Goal: Information Seeking & Learning: Learn about a topic

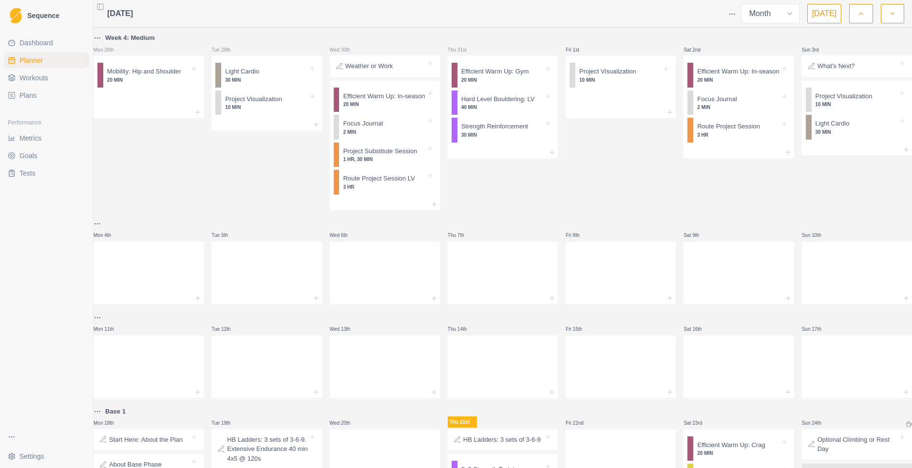
select select "month"
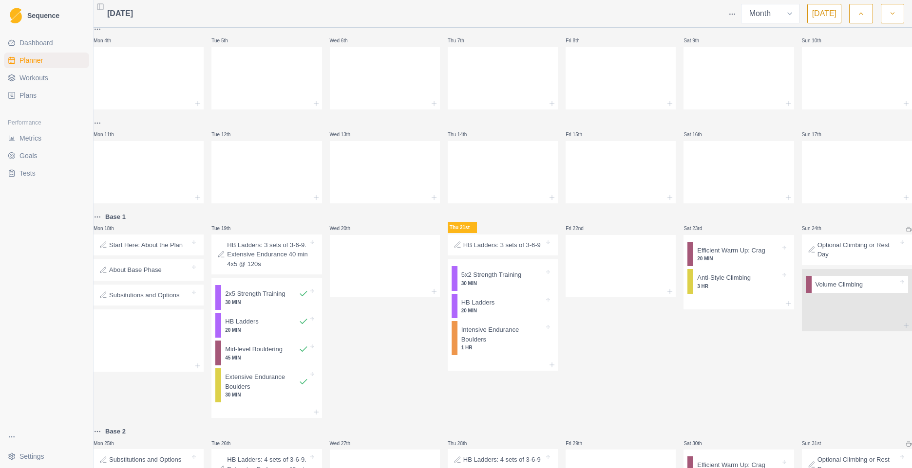
click at [497, 250] on p "HB Ladders: 3 sets of 3-6-9" at bounding box center [501, 246] width 77 height 10
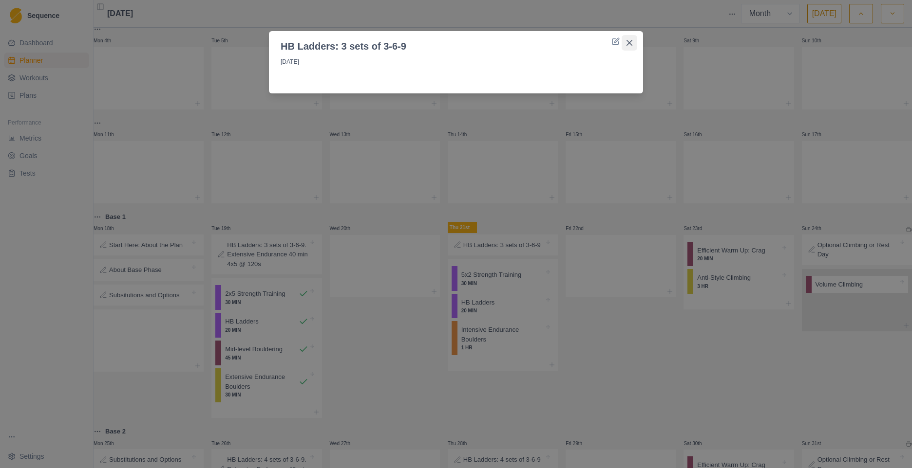
click at [631, 42] on icon "Close" at bounding box center [629, 43] width 6 height 6
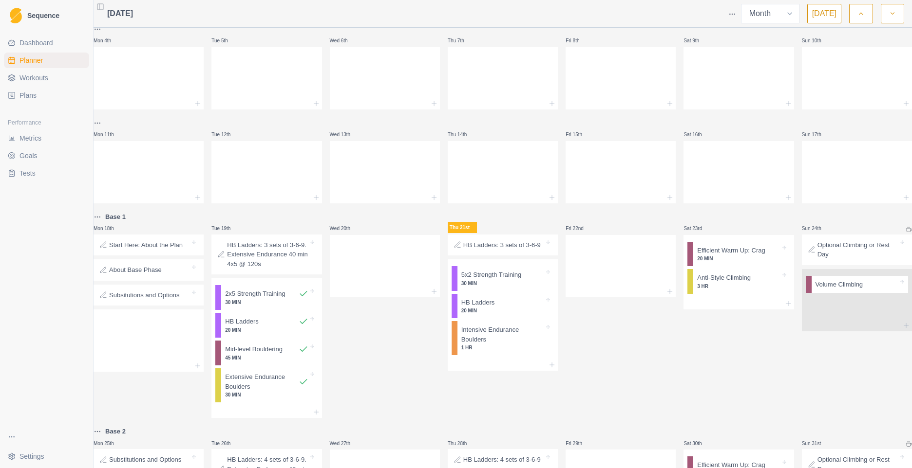
click at [159, 300] on p "Subsitutions and Options" at bounding box center [144, 296] width 71 height 10
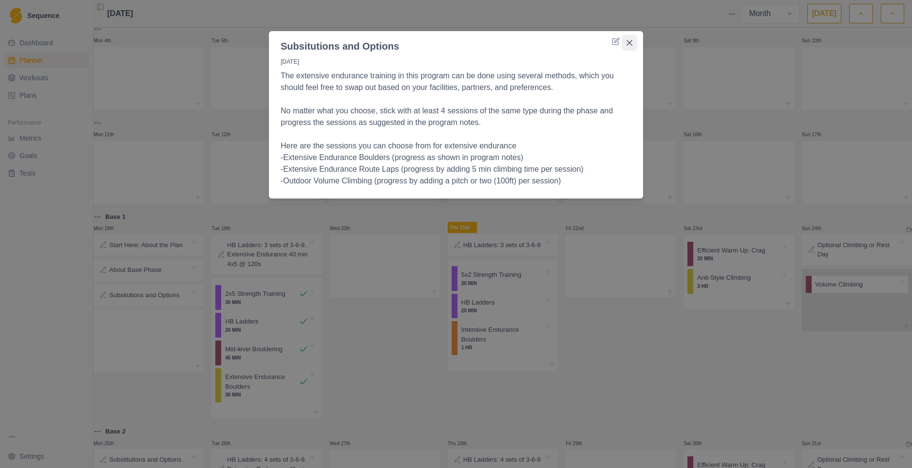
click at [631, 43] on icon "Close" at bounding box center [629, 43] width 6 height 6
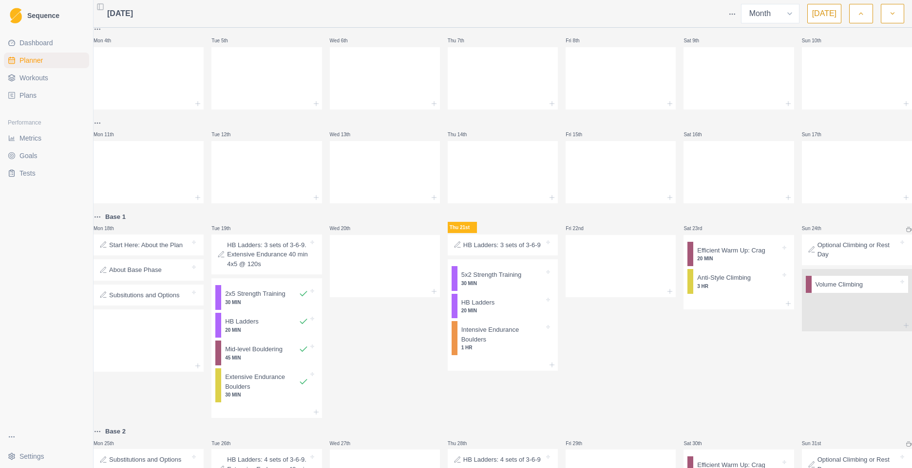
click at [254, 269] on p "HB Ladders: 3 sets of 3-6-9. Extensive Endurance 40 min 4x5 @ 120s" at bounding box center [267, 255] width 81 height 29
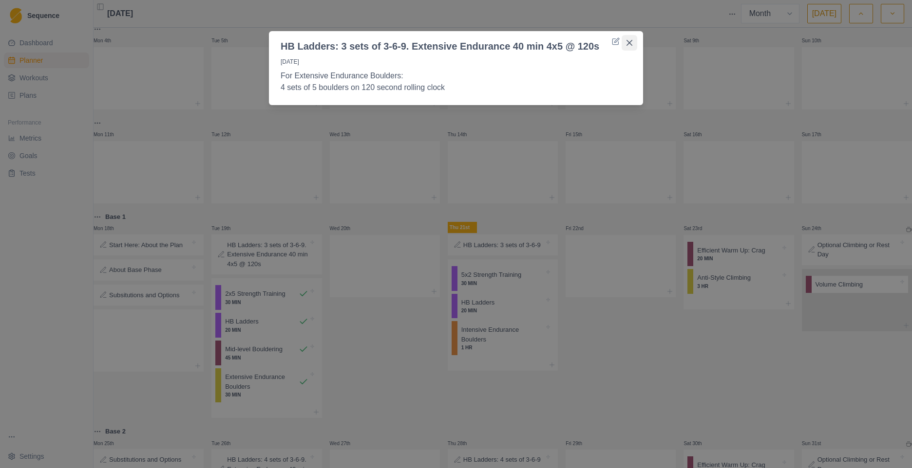
click at [631, 38] on button "Close" at bounding box center [629, 43] width 16 height 16
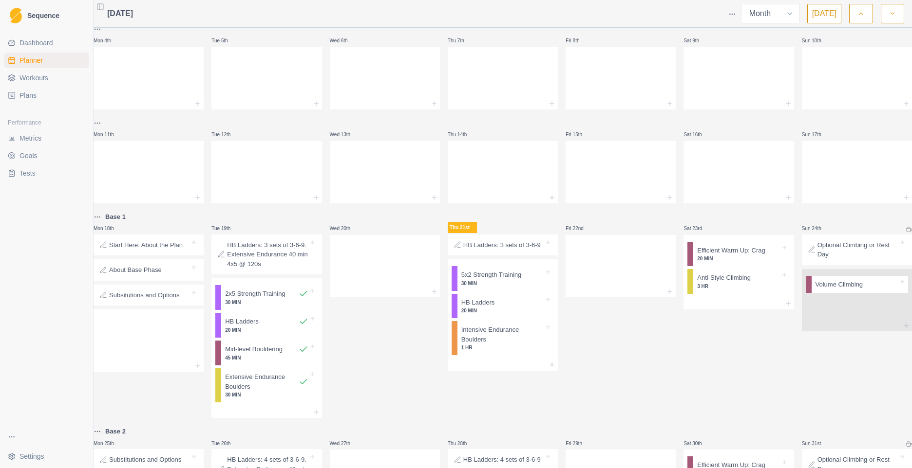
click at [238, 392] on p "Extensive Endurance Boulders" at bounding box center [261, 382] width 73 height 19
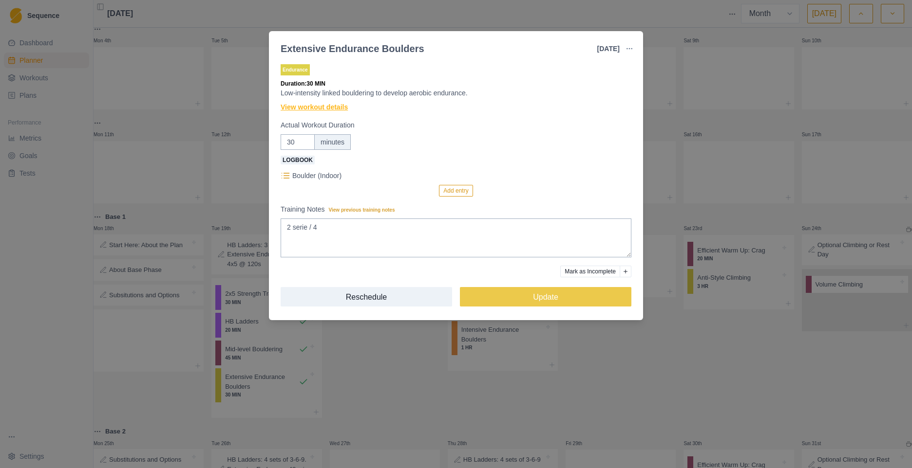
click at [333, 108] on link "View workout details" at bounding box center [314, 107] width 67 height 10
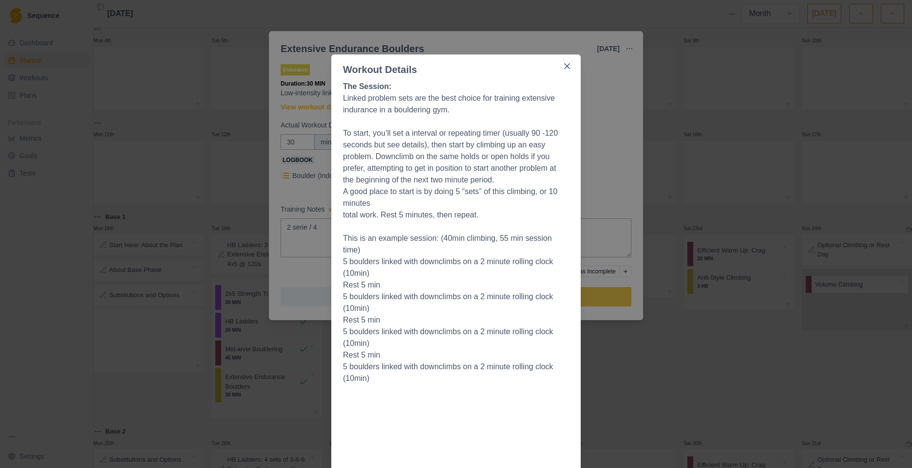
scroll to position [0, 0]
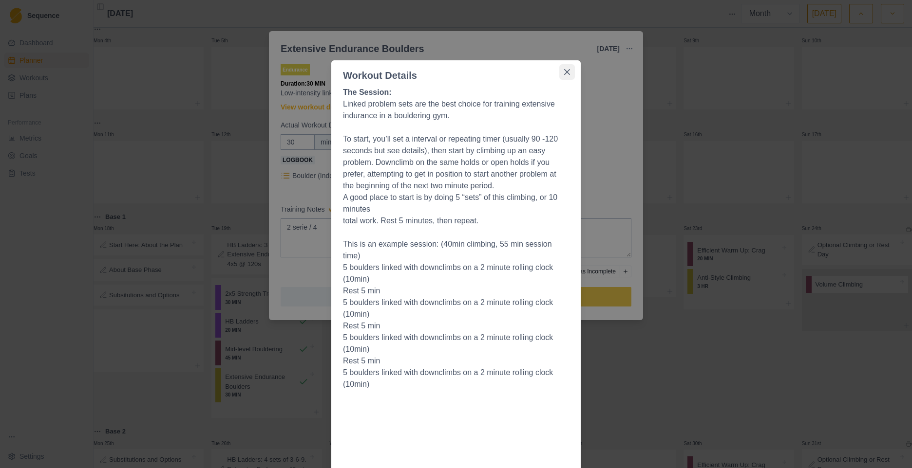
click at [564, 71] on icon "Close" at bounding box center [567, 72] width 6 height 6
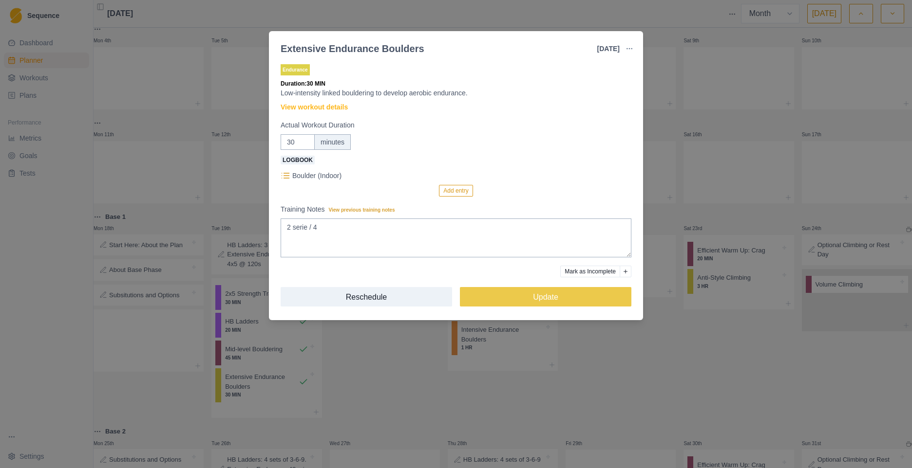
click at [246, 25] on div "Extensive Endurance Boulders [DATE] Link To Goal View Workout Metrics Edit Orig…" at bounding box center [456, 234] width 912 height 468
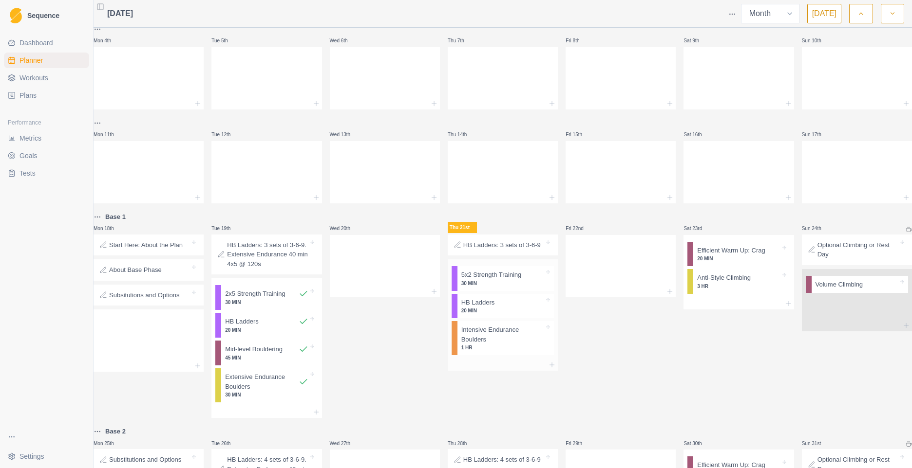
click at [486, 344] on p "Intensive Endurance Boulders" at bounding box center [502, 334] width 83 height 19
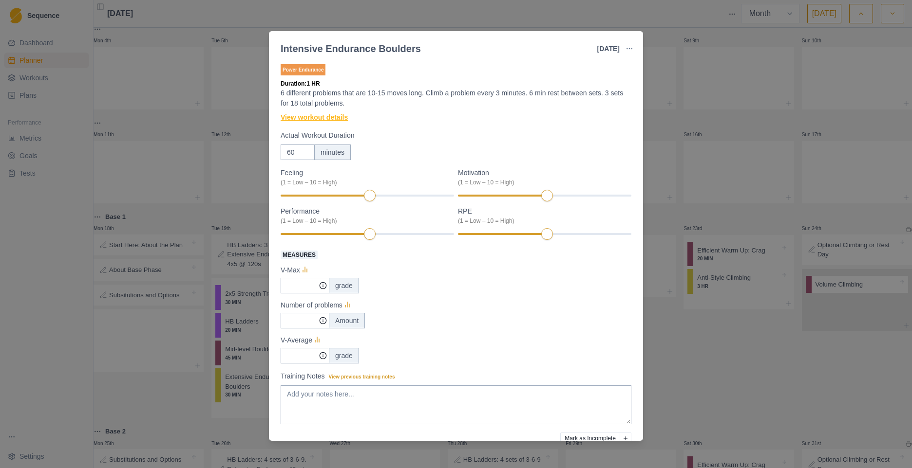
click at [317, 119] on link "View workout details" at bounding box center [314, 117] width 67 height 10
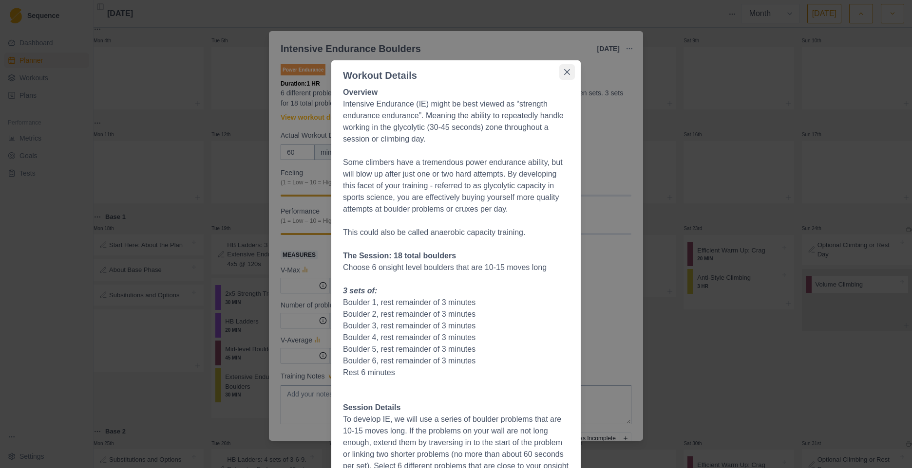
click at [564, 71] on icon "Close" at bounding box center [567, 72] width 6 height 6
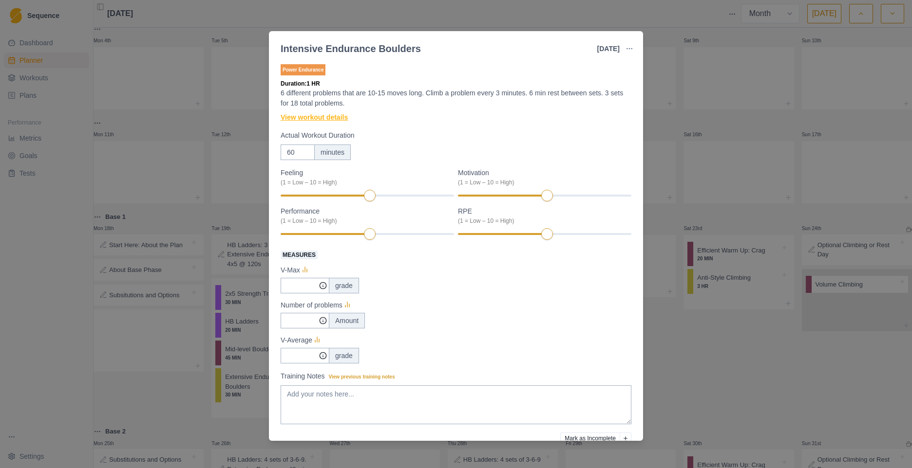
click at [305, 118] on link "View workout details" at bounding box center [314, 117] width 67 height 10
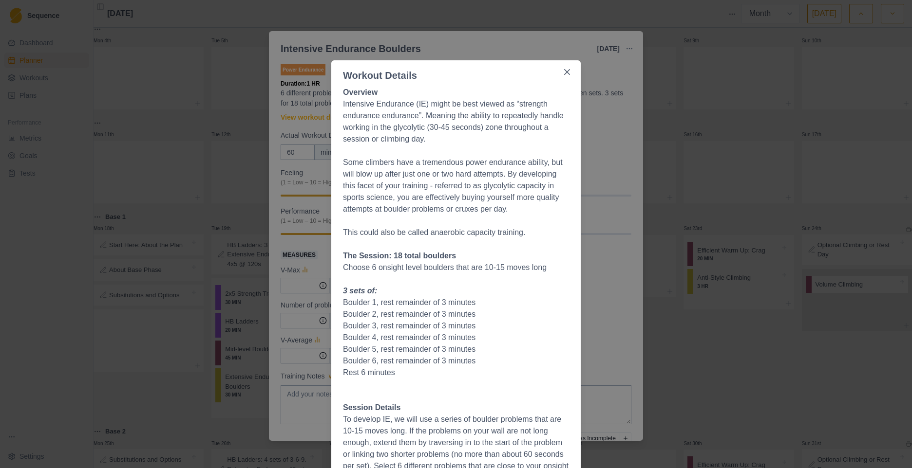
drag, startPoint x: 422, startPoint y: 67, endPoint x: 458, endPoint y: 73, distance: 37.0
click at [458, 73] on header "Workout Details" at bounding box center [455, 71] width 249 height 22
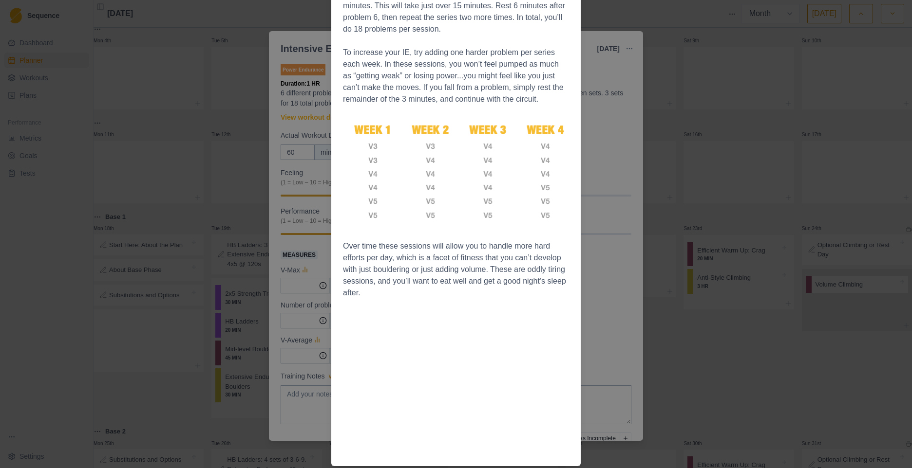
scroll to position [359, 0]
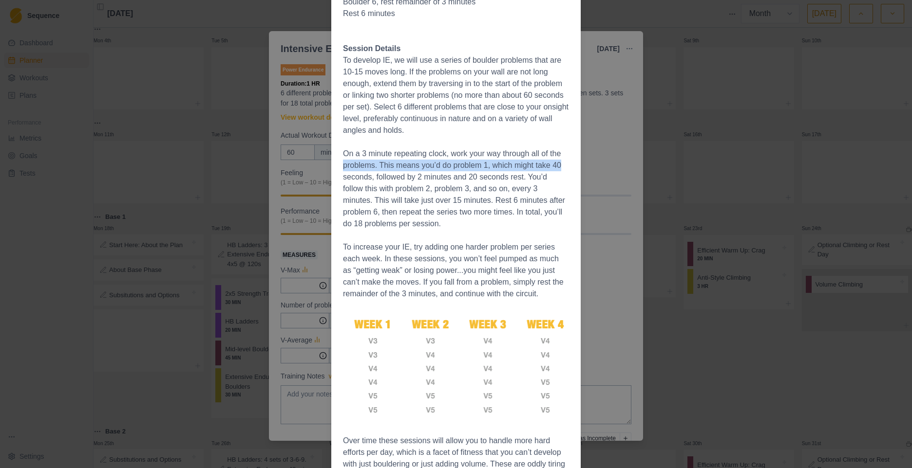
click at [628, 159] on div "Workout Details Overview Intensive Endurance (IE) might be best viewed as “stre…" at bounding box center [456, 234] width 912 height 468
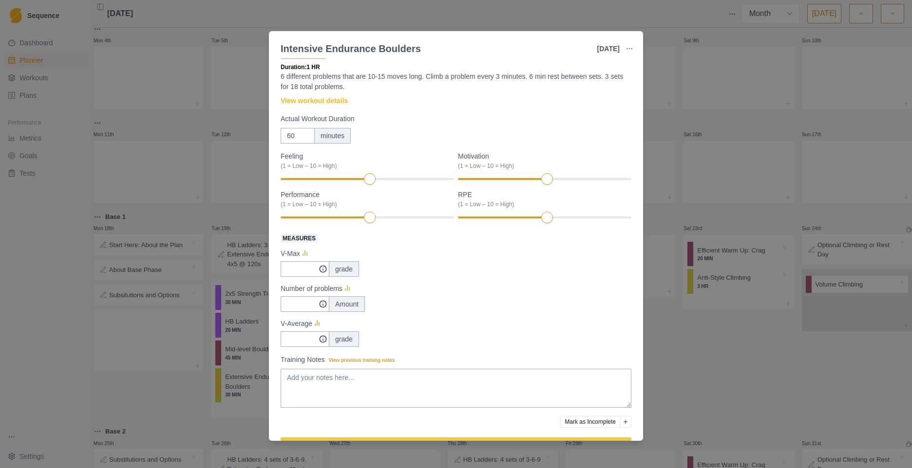
scroll to position [0, 0]
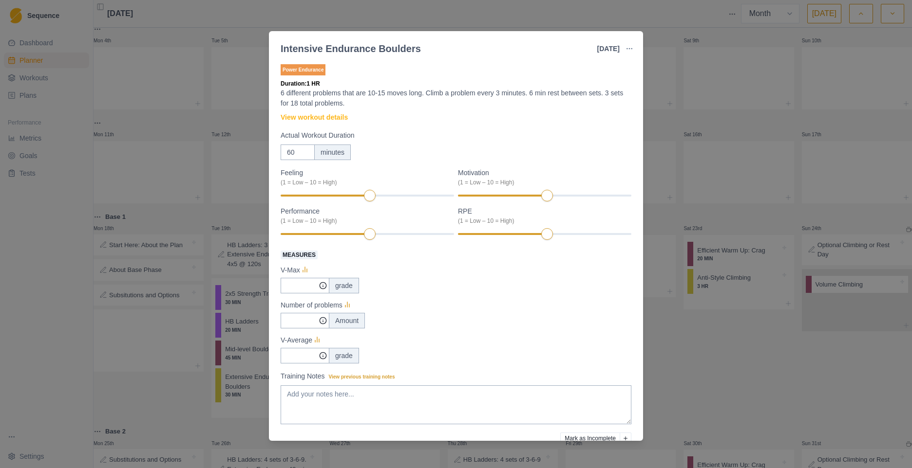
click at [236, 16] on div "Intensive Endurance Boulders [DATE] Link To Goal View Workout Metrics Edit Orig…" at bounding box center [456, 234] width 912 height 468
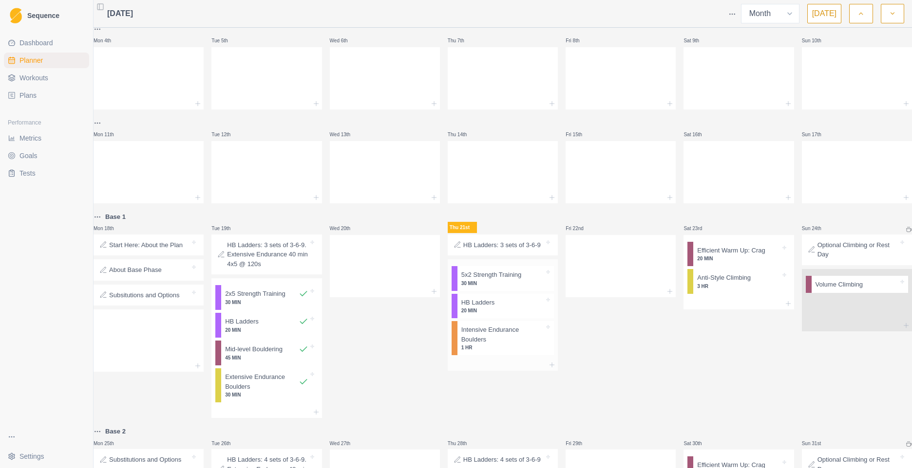
click at [478, 344] on p "Intensive Endurance Boulders" at bounding box center [502, 334] width 83 height 19
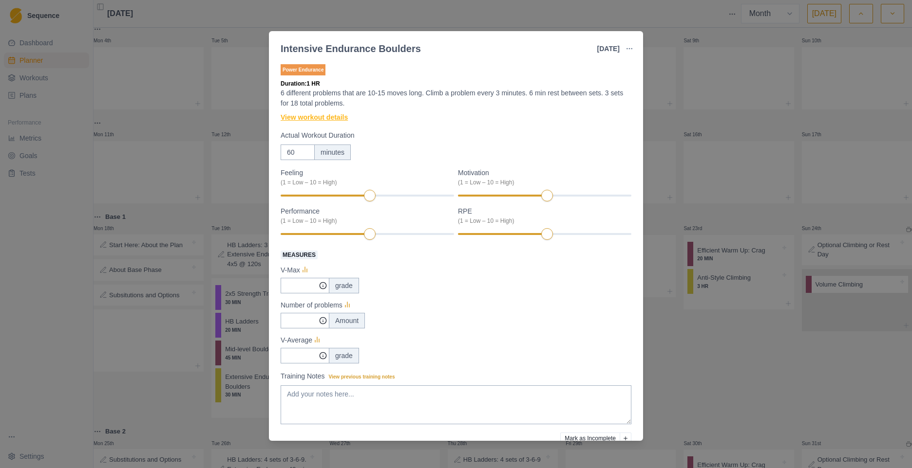
click at [309, 115] on link "View workout details" at bounding box center [314, 117] width 67 height 10
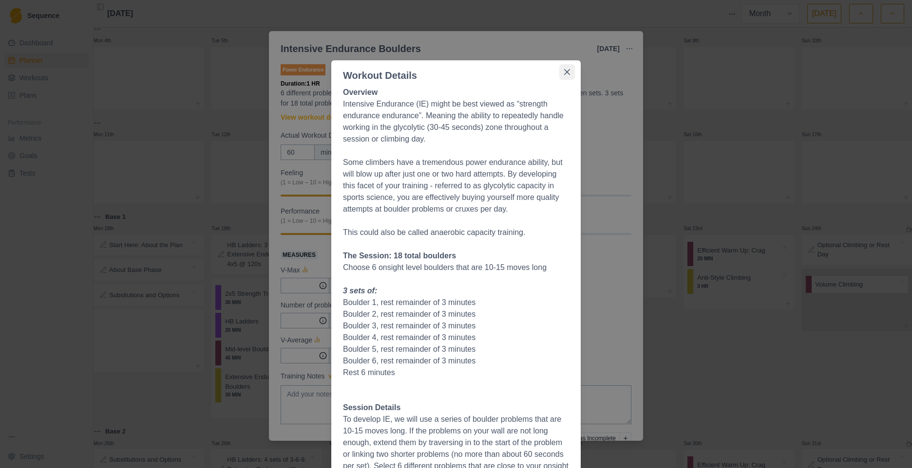
click at [564, 73] on icon "Close" at bounding box center [567, 72] width 6 height 6
